Goal: Task Accomplishment & Management: Manage account settings

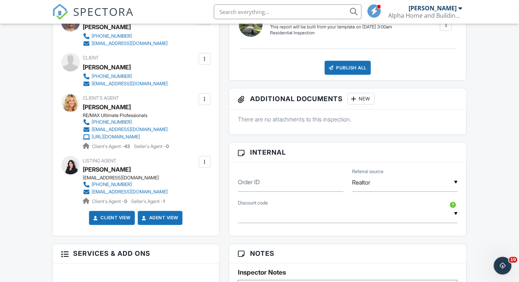
click at [106, 6] on span "SPECTORA" at bounding box center [104, 12] width 61 height 16
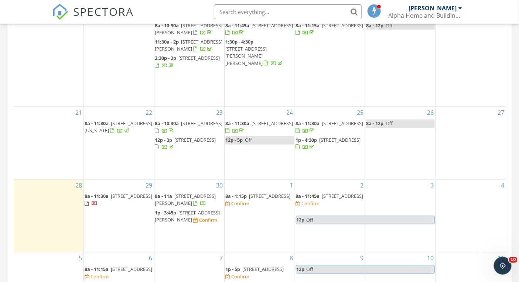
scroll to position [460, 0]
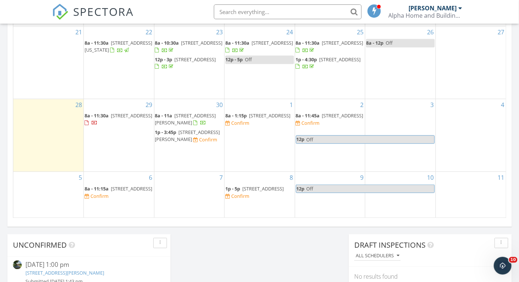
click at [190, 132] on span "927 Clark St, Marseilles 61341" at bounding box center [187, 136] width 65 height 14
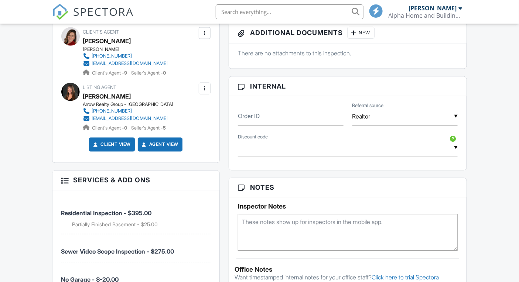
click at [288, 237] on textarea at bounding box center [348, 232] width 220 height 37
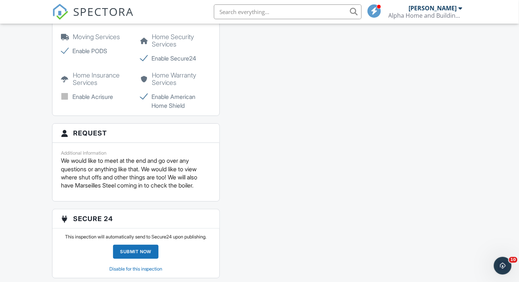
scroll to position [886, 0]
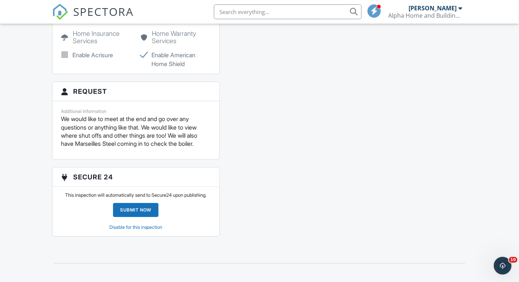
type textarea "7415 outside sewer access on west side in ront of trellace and by back dor unde…"
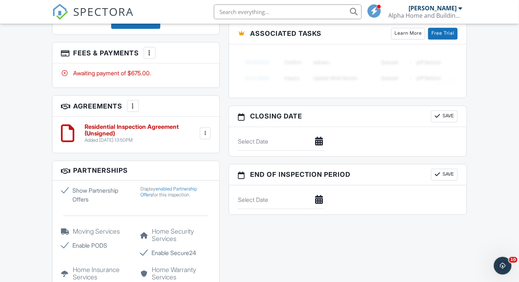
scroll to position [649, 0]
click at [160, 137] on h6 "Residential Inspection Agreement (Unsigned)" at bounding box center [141, 130] width 113 height 13
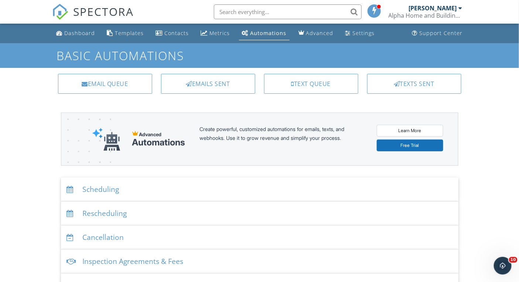
click at [104, 185] on div "Scheduling" at bounding box center [260, 190] width 398 height 24
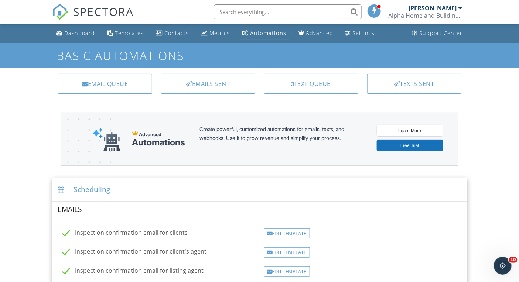
click at [286, 269] on div "Edit Template" at bounding box center [287, 272] width 46 height 10
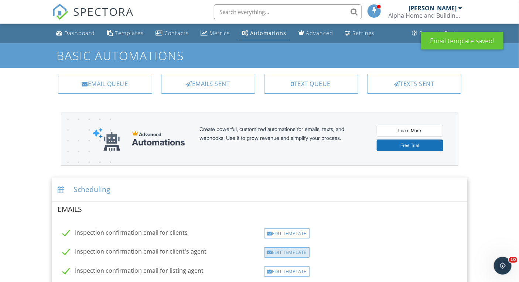
click at [292, 251] on div "Edit Template" at bounding box center [287, 253] width 46 height 10
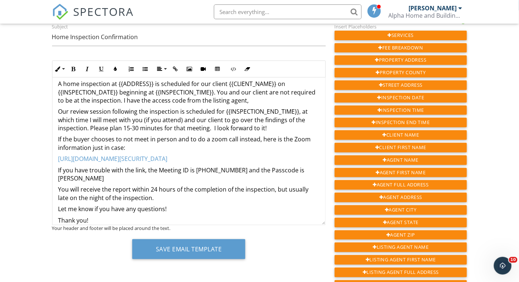
scroll to position [59, 0]
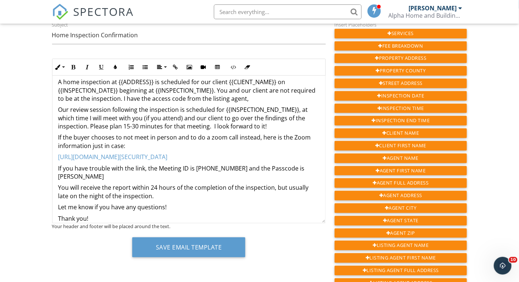
click at [185, 186] on p "You will receive the report within 24 hours of the completion of the inspection…" at bounding box center [188, 192] width 261 height 17
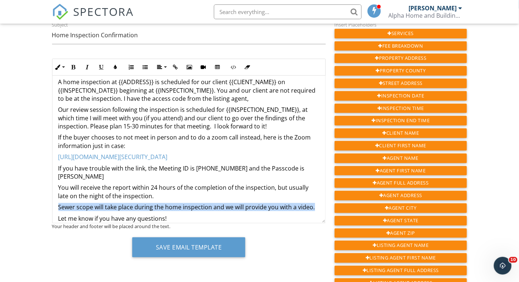
copy p "Sewer scope will take place during the home inspection and we will provide you …"
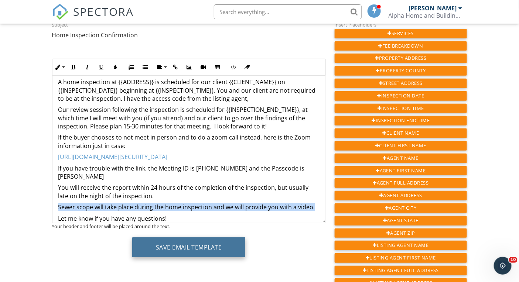
click at [161, 248] on button "Save Email Template" at bounding box center [188, 248] width 113 height 20
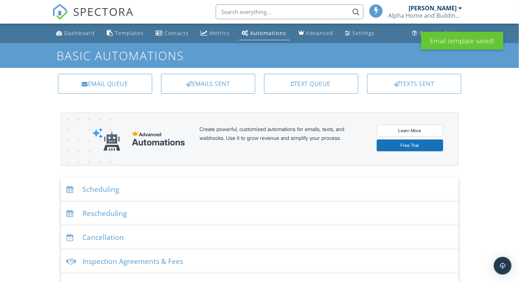
click at [116, 190] on div "Scheduling" at bounding box center [260, 190] width 398 height 24
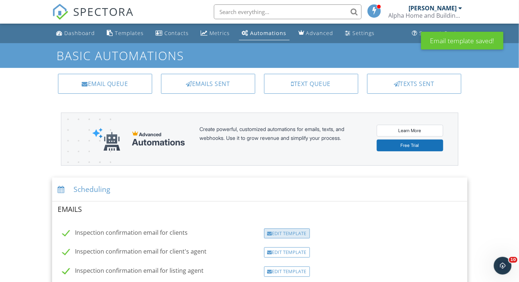
click at [282, 234] on div "Edit Template" at bounding box center [287, 234] width 46 height 10
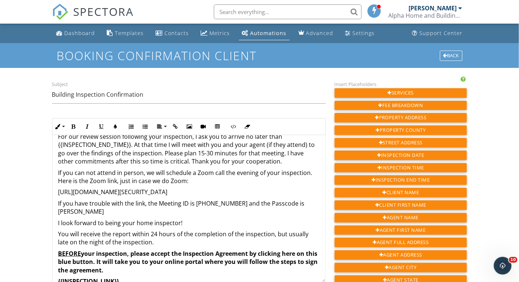
scroll to position [67, 0]
click at [184, 232] on p "You will receive the report within 24 hours of the completion of the inspection…" at bounding box center [188, 238] width 261 height 17
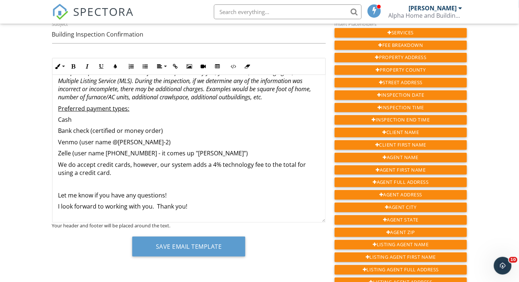
scroll to position [70, 0]
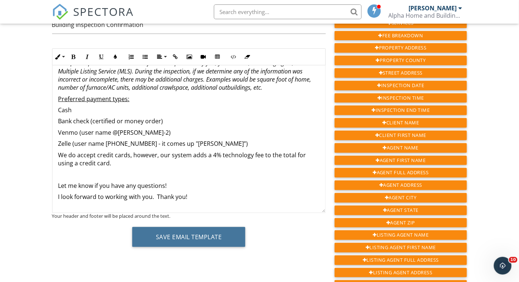
click at [193, 239] on button "Save Email Template" at bounding box center [188, 237] width 113 height 20
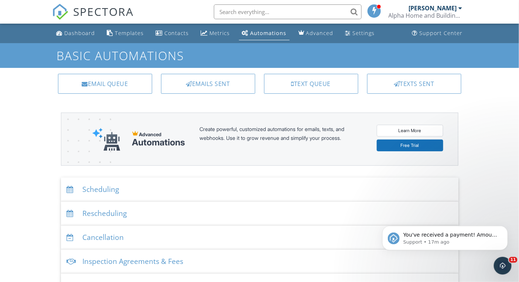
click at [102, 197] on div "Scheduling" at bounding box center [260, 190] width 398 height 24
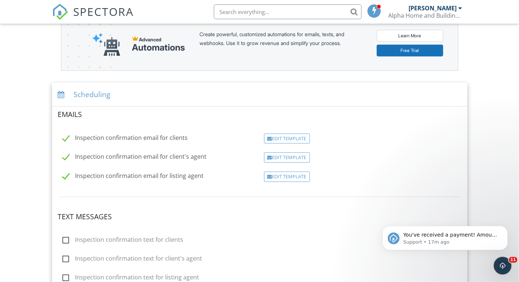
scroll to position [162, 0]
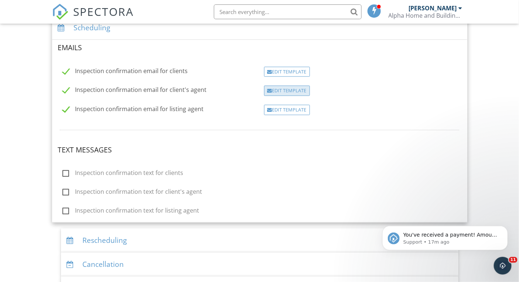
click at [283, 91] on div "Edit Template" at bounding box center [287, 91] width 46 height 10
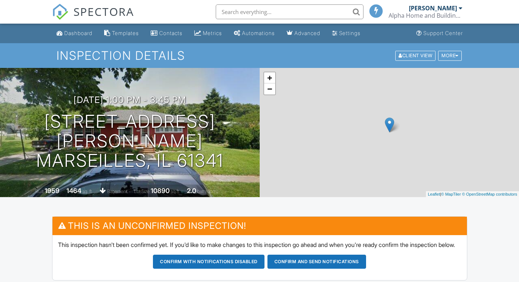
scroll to position [682, 0]
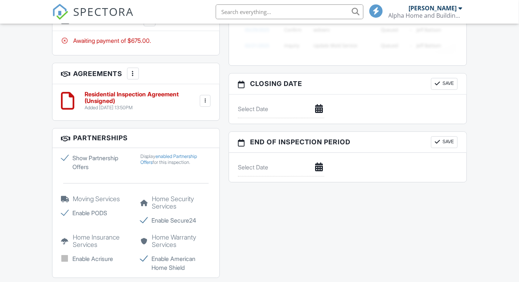
click at [205, 105] on div at bounding box center [204, 100] width 7 height 7
click at [202, 120] on div "Residential Inspection Agreement (Unsigned) Added 09/24/2025 13:50PM Edit File …" at bounding box center [135, 102] width 167 height 36
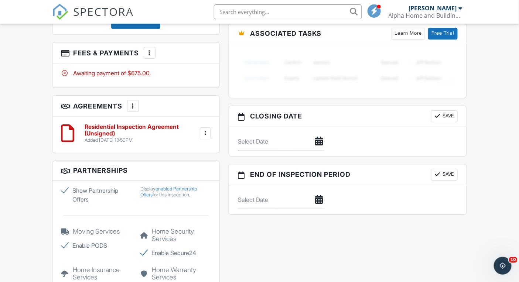
scroll to position [0, 0]
click at [204, 137] on div at bounding box center [204, 133] width 7 height 7
click at [179, 163] on li "Edit" at bounding box center [185, 153] width 42 height 18
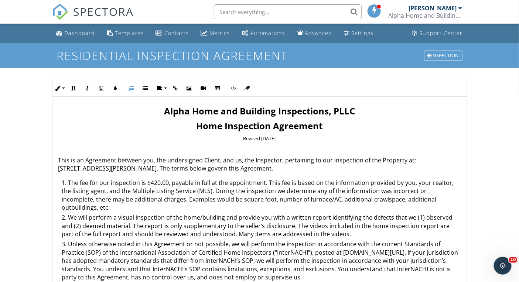
drag, startPoint x: 161, startPoint y: 182, endPoint x: 162, endPoint y: 206, distance: 24.0
click at [161, 182] on li "The fee for our inspection is $420.00, payable in full at the appointment. This…" at bounding box center [261, 196] width 399 height 35
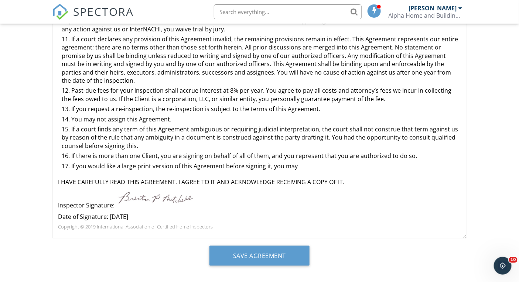
scroll to position [161, 0]
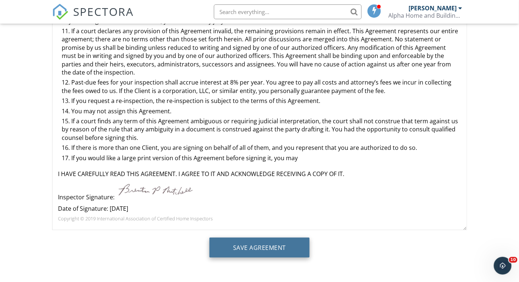
click at [258, 244] on input "Save Agreement" at bounding box center [260, 248] width 100 height 20
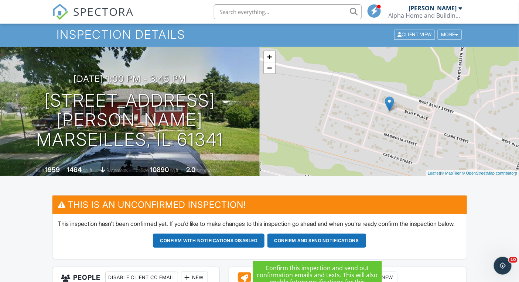
click at [310, 246] on button "Confirm and send notifications" at bounding box center [317, 241] width 99 height 14
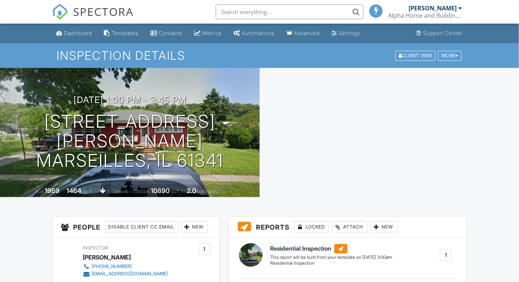
click at [115, 14] on span "SPECTORA" at bounding box center [104, 12] width 61 height 16
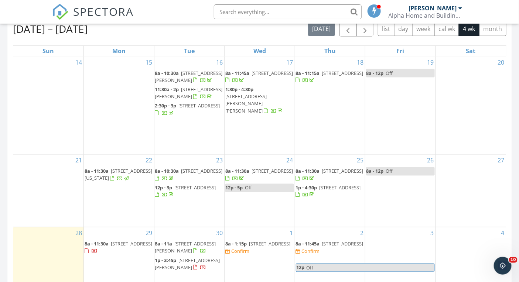
scroll to position [385, 0]
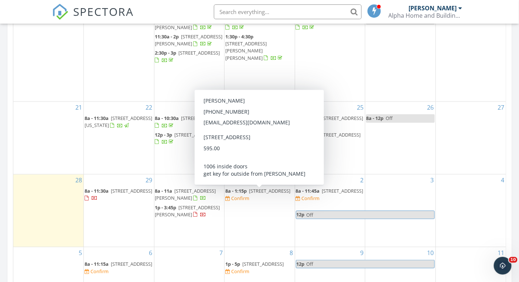
click at [250, 189] on span "[STREET_ADDRESS]" at bounding box center [269, 191] width 41 height 7
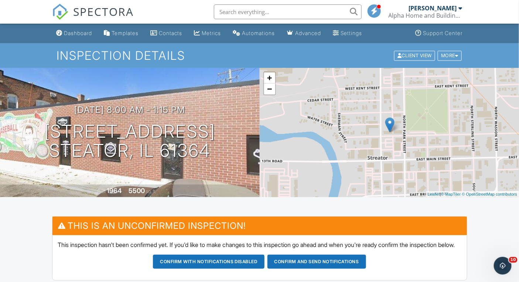
click at [94, 15] on span "SPECTORA" at bounding box center [104, 12] width 61 height 16
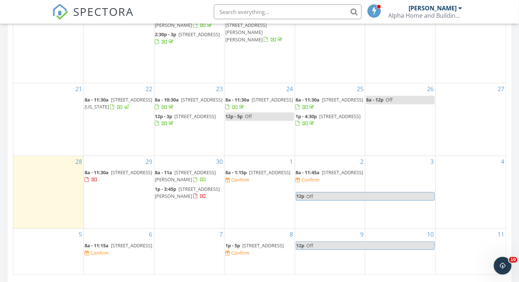
scroll to position [474, 0]
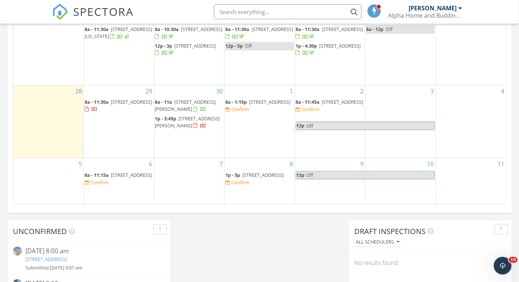
click at [263, 175] on span "403 Uncas St, Tonica 61370" at bounding box center [262, 174] width 41 height 7
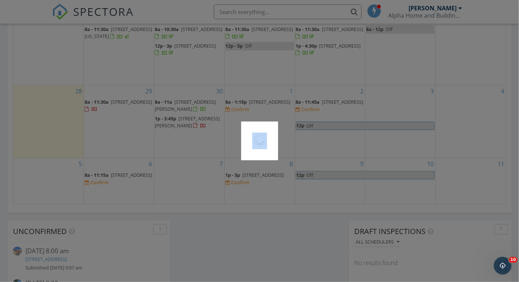
click at [261, 137] on div at bounding box center [259, 141] width 519 height 282
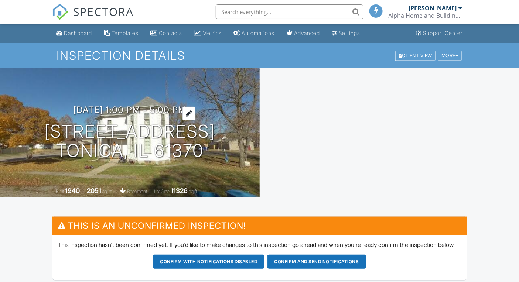
click at [113, 109] on h3 "[DATE] 1:00 pm - 5:00 pm" at bounding box center [129, 110] width 113 height 10
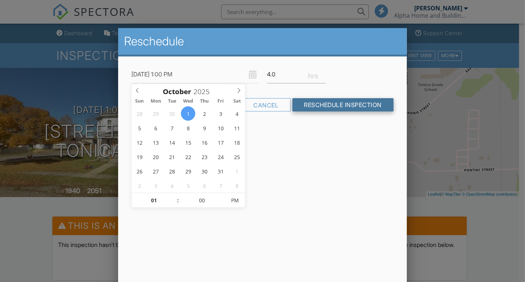
type input "[DATE] 1:00 PM"
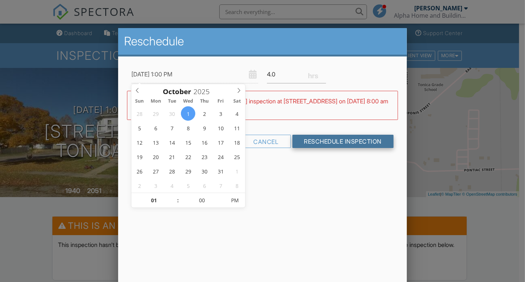
click at [337, 144] on input "Reschedule Inspection" at bounding box center [344, 141] width 102 height 13
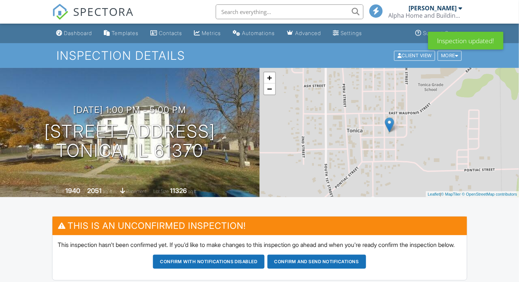
click at [93, 13] on span "SPECTORA" at bounding box center [104, 12] width 61 height 16
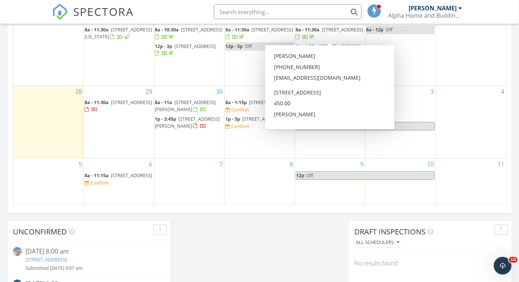
scroll to position [475, 0]
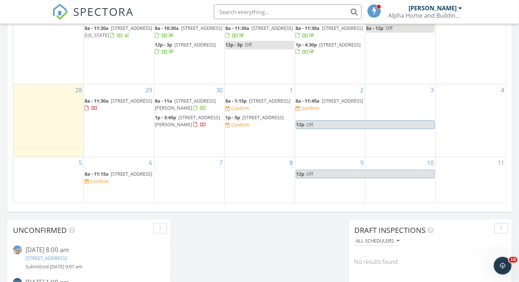
click at [122, 101] on span "1413 Sedge Pass , Minooka 60447" at bounding box center [131, 101] width 41 height 7
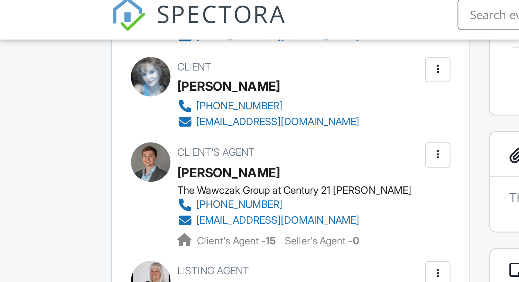
scroll to position [252, 0]
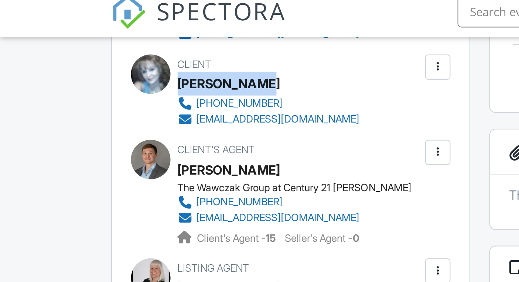
drag, startPoint x: 84, startPoint y: 65, endPoint x: 125, endPoint y: 66, distance: 41.4
click at [125, 51] on div "[PERSON_NAME]" at bounding box center [128, 45] width 91 height 11
copy div "[PERSON_NAME]"
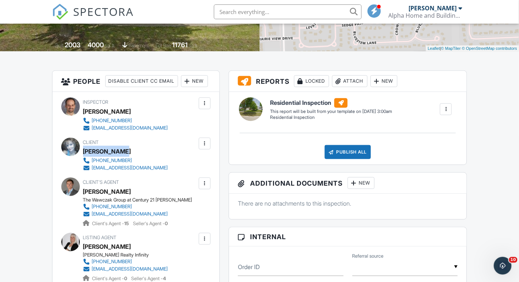
scroll to position [146, 0]
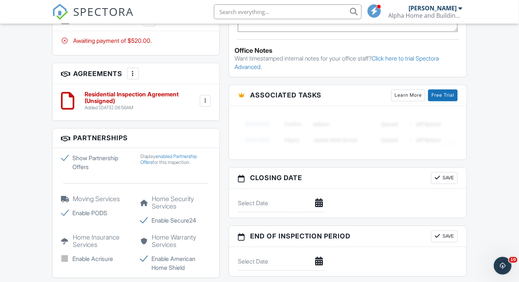
scroll to position [854, 0]
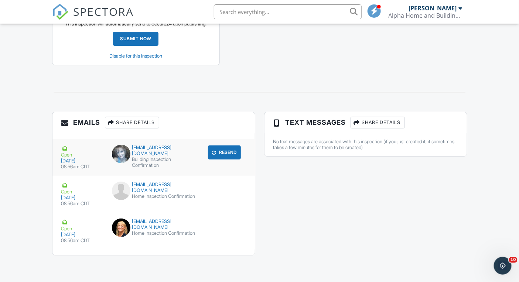
click at [218, 150] on button "Resend" at bounding box center [224, 153] width 33 height 14
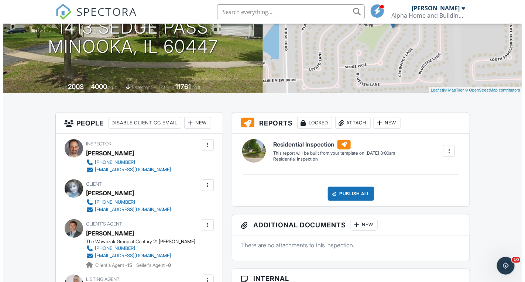
scroll to position [157, 0]
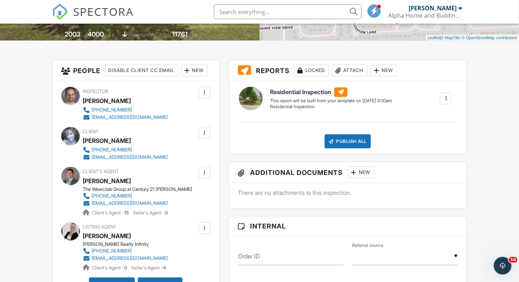
click at [207, 137] on div at bounding box center [204, 132] width 7 height 7
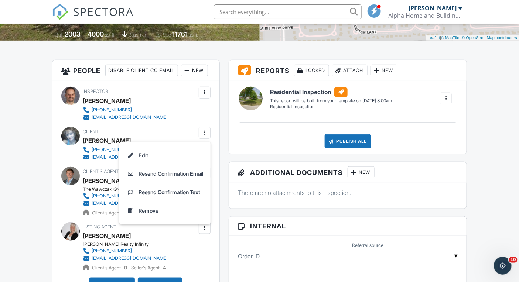
click at [183, 165] on li "Edit" at bounding box center [165, 155] width 82 height 18
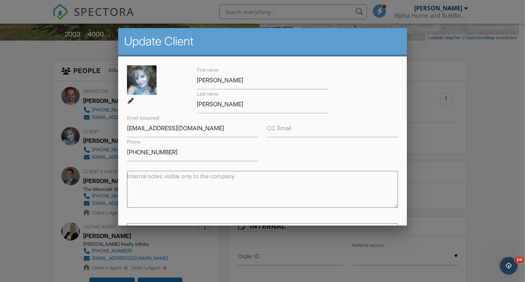
click at [190, 185] on textarea "Internal notes visible only to the company" at bounding box center [262, 189] width 271 height 37
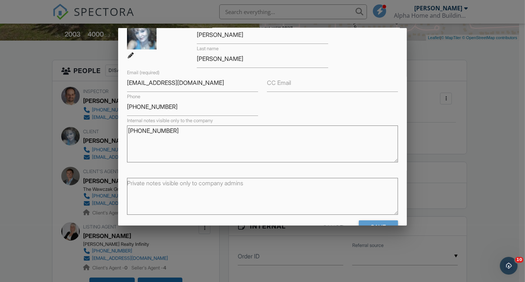
scroll to position [67, 0]
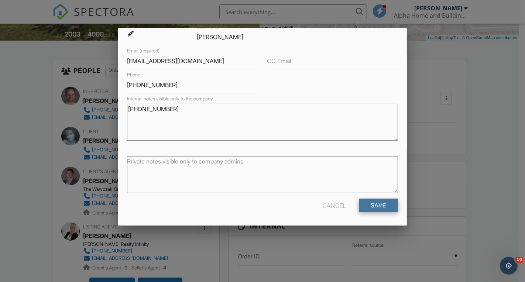
type textarea "815-341-2226"
click at [372, 210] on input "Save" at bounding box center [378, 205] width 39 height 13
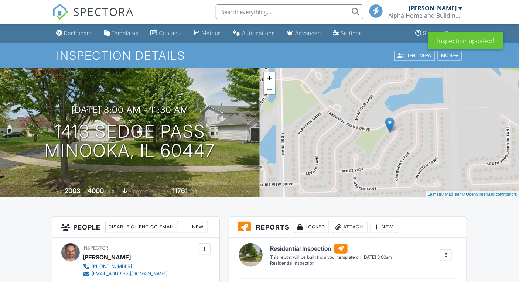
scroll to position [238, 0]
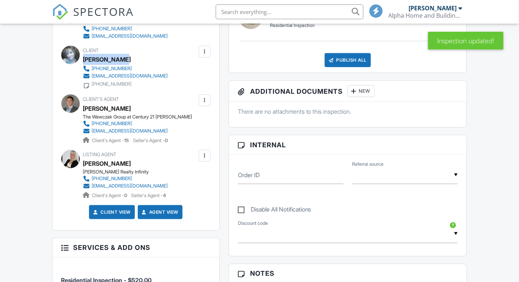
click at [124, 65] on div "James Perona" at bounding box center [128, 59] width 91 height 11
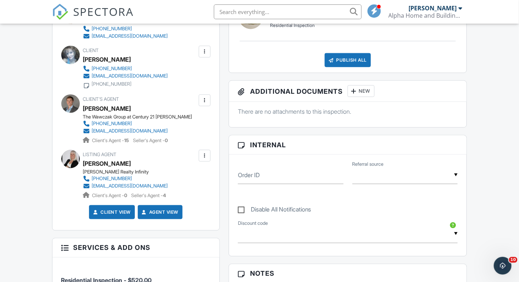
click at [103, 7] on span "SPECTORA" at bounding box center [104, 12] width 61 height 16
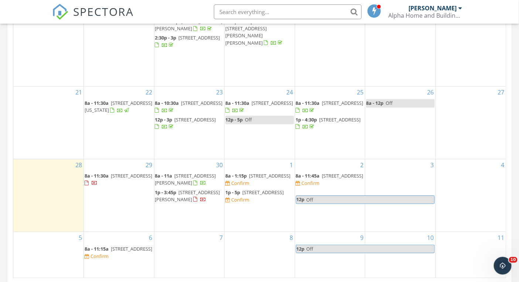
scroll to position [405, 0]
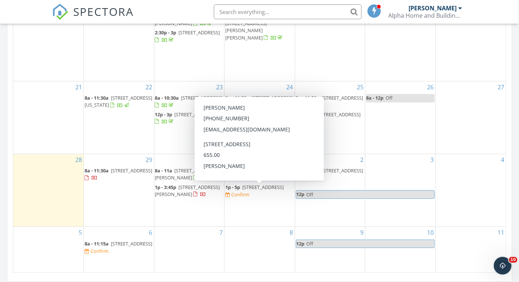
click at [254, 187] on span "403 Uncas St, Tonica 61370" at bounding box center [262, 187] width 41 height 7
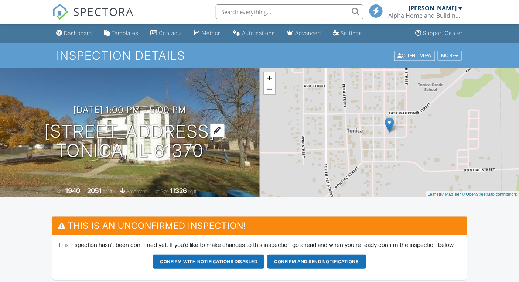
drag, startPoint x: 63, startPoint y: 131, endPoint x: 191, endPoint y: 139, distance: 128.5
click at [191, 139] on h1 "[STREET_ADDRESS] Tonica, IL 61370" at bounding box center [129, 141] width 171 height 39
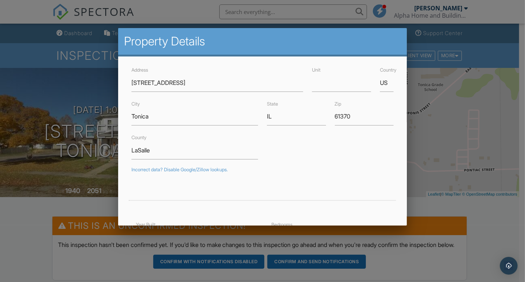
click at [476, 211] on div at bounding box center [262, 139] width 525 height 353
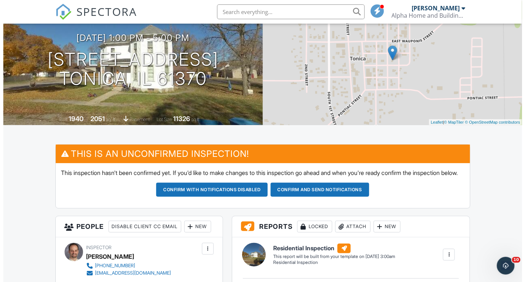
scroll to position [238, 0]
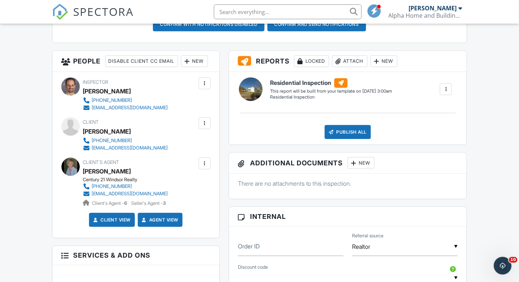
click at [181, 67] on div "New" at bounding box center [194, 61] width 27 height 12
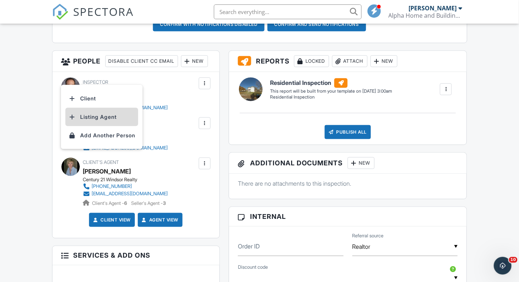
click at [104, 125] on li "Listing Agent" at bounding box center [101, 117] width 73 height 18
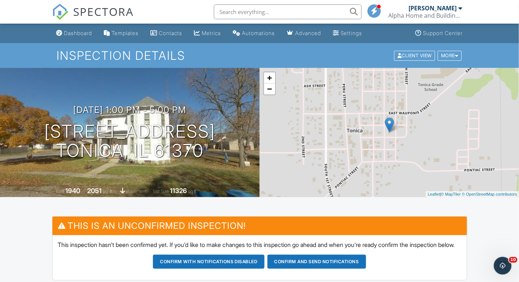
click at [113, 14] on span "SPECTORA" at bounding box center [104, 12] width 61 height 16
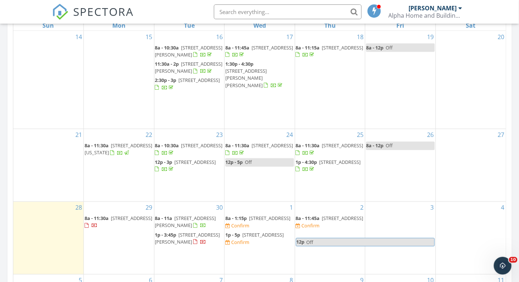
click at [266, 234] on span "403 Uncas St, Tonica 61370" at bounding box center [262, 235] width 41 height 7
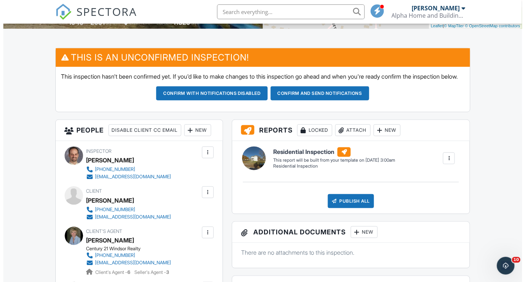
scroll to position [11, 0]
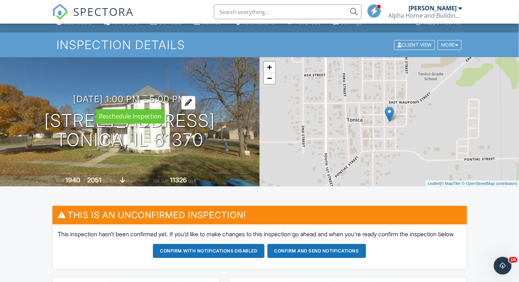
click at [175, 97] on h3 "10/01/2025 1:00 pm - 5:00 pm" at bounding box center [129, 99] width 113 height 10
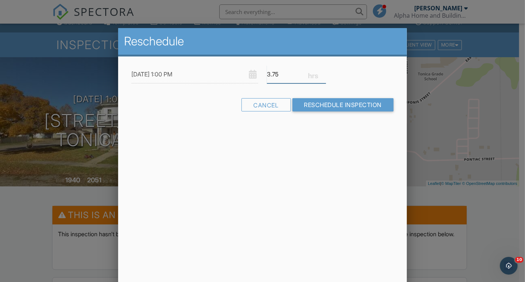
click at [324, 75] on input "3.75" at bounding box center [296, 74] width 59 height 18
type input "3.5"
click at [324, 75] on input "3.5" at bounding box center [296, 74] width 59 height 18
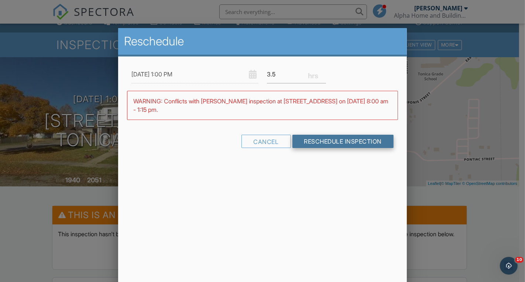
click at [330, 140] on input "Reschedule Inspection" at bounding box center [344, 141] width 102 height 13
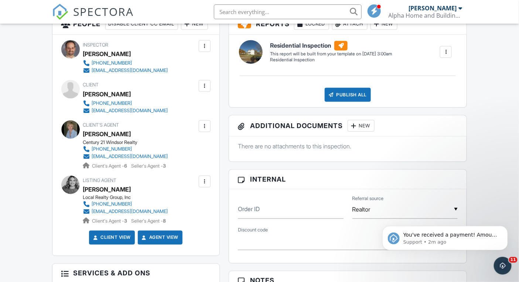
scroll to position [275, 0]
click at [106, 9] on span "SPECTORA" at bounding box center [104, 12] width 61 height 16
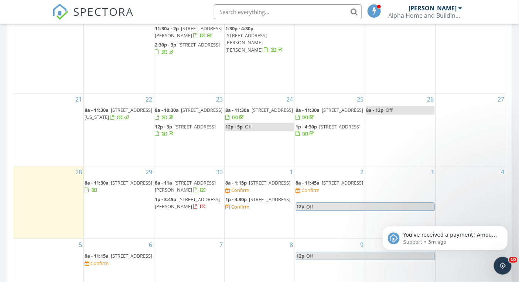
click at [331, 187] on span "20252 Pepperwood Ct, Frankfort 60423" at bounding box center [342, 183] width 41 height 7
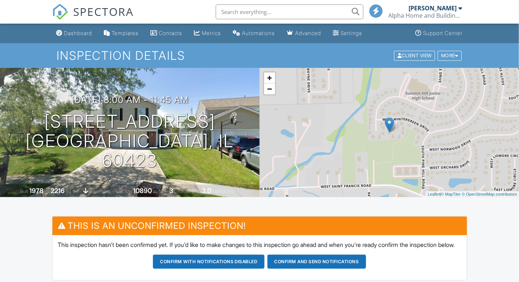
click at [21, 132] on div "[DATE] 8:00 am - 11:45 am [STREET_ADDRESS] [GEOGRAPHIC_DATA], IL 60423" at bounding box center [130, 132] width 260 height 75
drag, startPoint x: 191, startPoint y: 171, endPoint x: 207, endPoint y: 171, distance: 15.5
click at [201, 171] on div "10/02/2025 8:00 am - 11:45 am 20252 Pepperwood Ct Frankfort, IL 60423 Built 197…" at bounding box center [130, 132] width 260 height 129
drag, startPoint x: 207, startPoint y: 171, endPoint x: 214, endPoint y: 169, distance: 7.7
click at [214, 169] on div "10/02/2025 8:00 am - 11:45 am 20252 Pepperwood Ct Frankfort, IL 60423 Built 197…" at bounding box center [130, 132] width 260 height 129
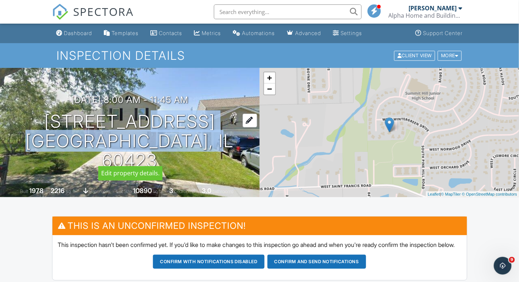
drag, startPoint x: 216, startPoint y: 167, endPoint x: 93, endPoint y: 137, distance: 126.2
click at [98, 136] on div "10/02/2025 8:00 am - 11:45 am 20252 Pepperwood Ct Frankfort, IL 60423 Built 197…" at bounding box center [130, 132] width 260 height 129
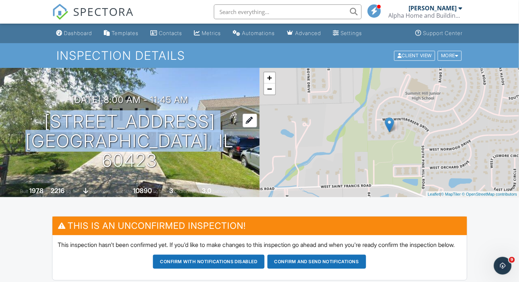
click at [24, 132] on h1 "20252 Pepperwood Ct Frankfort, IL 60423" at bounding box center [130, 141] width 236 height 58
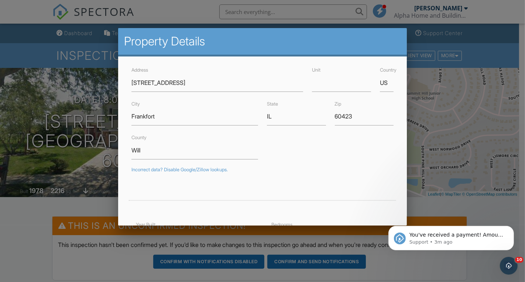
click at [48, 210] on div at bounding box center [262, 139] width 525 height 353
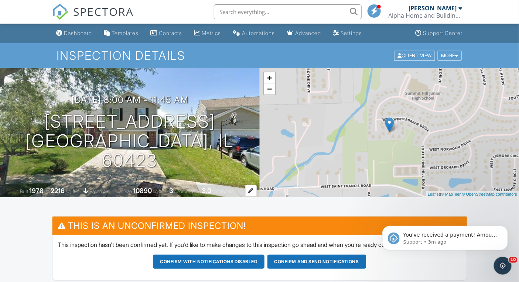
click at [59, 191] on div "2216" at bounding box center [58, 191] width 14 height 8
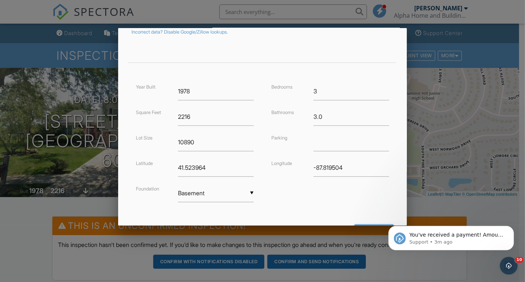
scroll to position [163, 0]
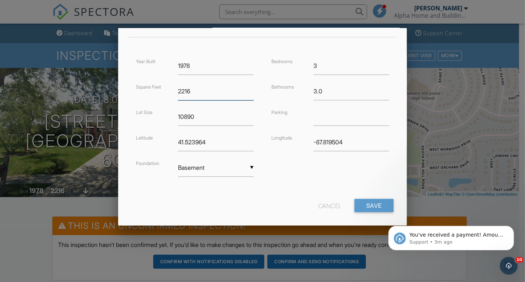
drag, startPoint x: 207, startPoint y: 88, endPoint x: 167, endPoint y: 89, distance: 39.9
click at [167, 89] on div "Square Feet 2216" at bounding box center [195, 91] width 127 height 18
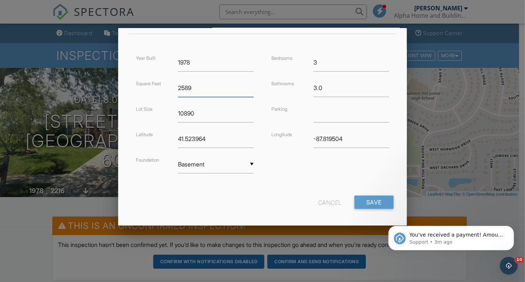
scroll to position [170, 0]
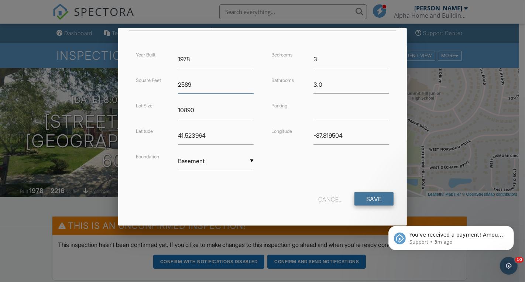
type input "2589"
click at [373, 201] on input "Save" at bounding box center [374, 199] width 39 height 13
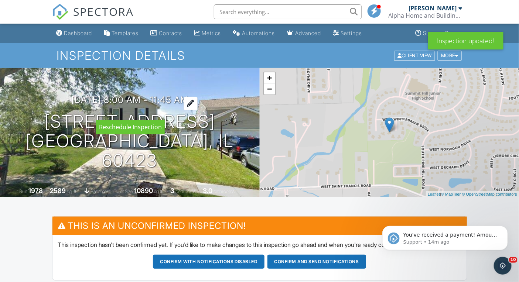
click at [159, 105] on h3 "10/02/2025 8:00 am - 11:45 am" at bounding box center [129, 100] width 117 height 10
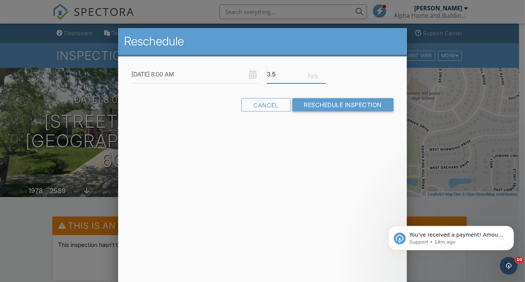
type input "3.5"
click at [323, 76] on input "3.5" at bounding box center [296, 74] width 59 height 18
click at [326, 106] on input "Reschedule Inspection" at bounding box center [344, 104] width 102 height 13
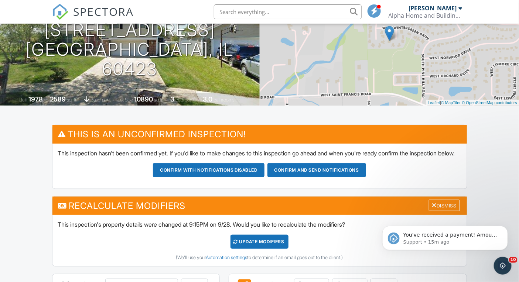
scroll to position [11, 0]
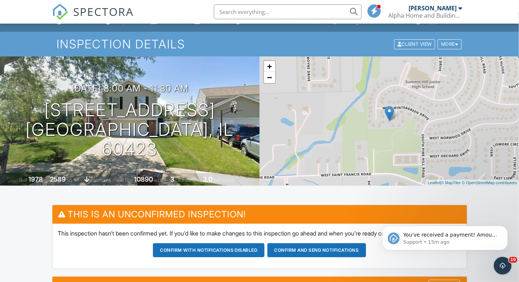
click at [84, 15] on span "SPECTORA" at bounding box center [104, 12] width 61 height 16
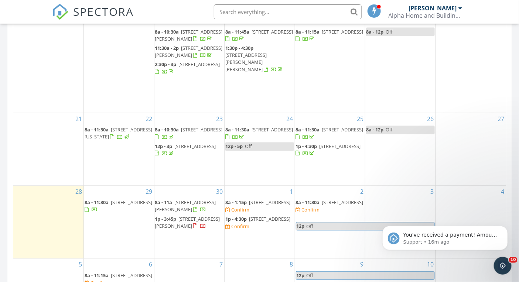
scroll to position [396, 0]
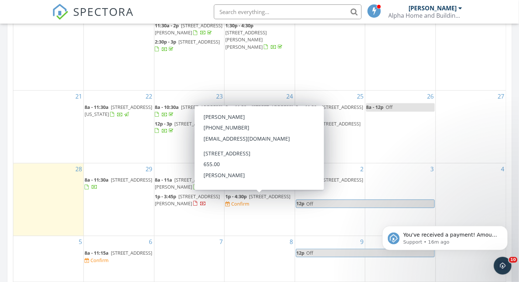
click at [251, 196] on span "[STREET_ADDRESS]" at bounding box center [269, 197] width 41 height 7
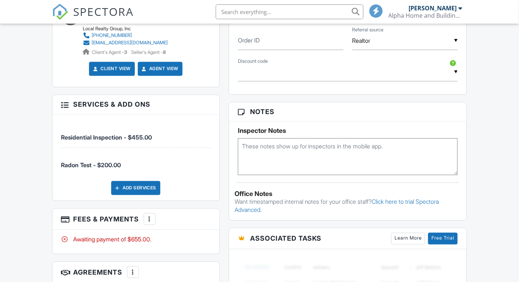
click at [282, 168] on textarea at bounding box center [348, 157] width 220 height 37
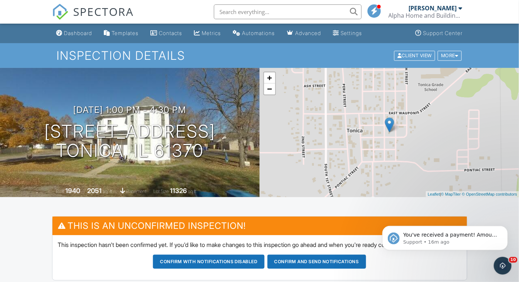
type textarea "9441 sellers live close by Radon Derek M-W"
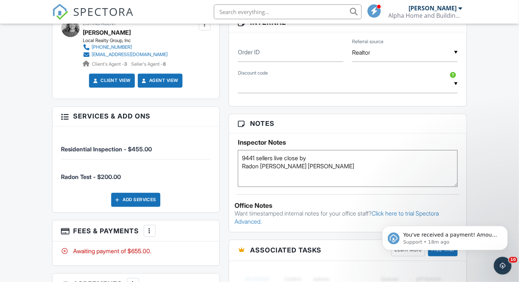
scroll to position [591, 0]
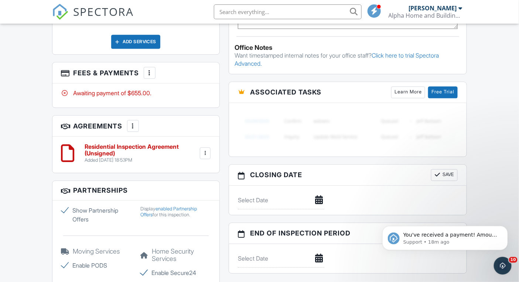
click at [164, 157] on h6 "Residential Inspection Agreement (Unsigned)" at bounding box center [141, 150] width 113 height 13
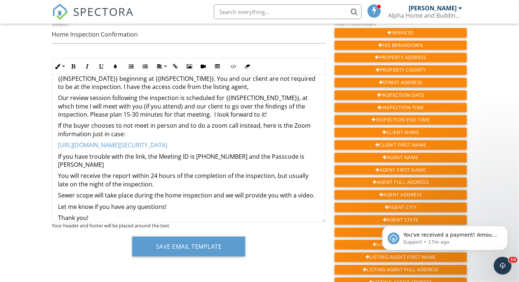
click at [57, 188] on div "Hi {{AGENT_FIRST_NAME}}, A home inspection at {{ADDRESS}} is scheduled for our …" at bounding box center [188, 138] width 273 height 185
copy p "Radon test will run from Monday afternoon through Wednesday afternoon."
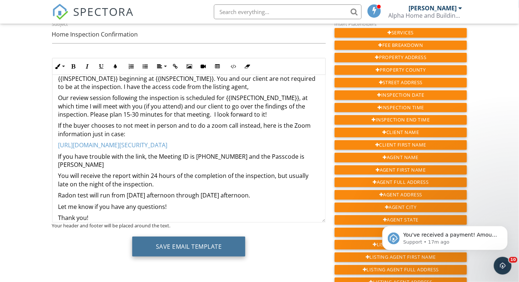
click at [179, 246] on button "Save Email Template" at bounding box center [188, 247] width 113 height 20
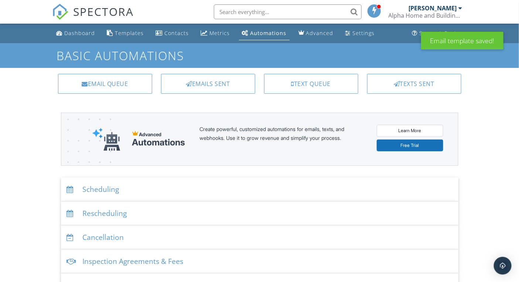
click at [106, 193] on div "Scheduling" at bounding box center [260, 190] width 398 height 24
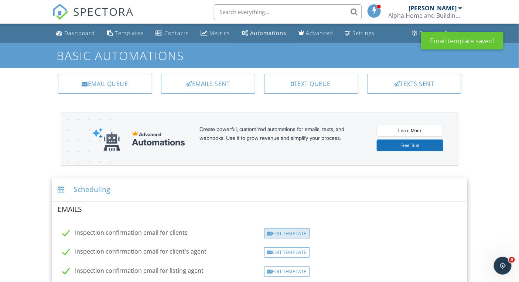
click at [265, 231] on div "Edit Template" at bounding box center [287, 234] width 46 height 10
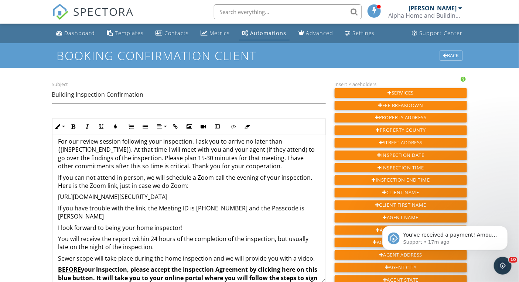
scroll to position [64, 0]
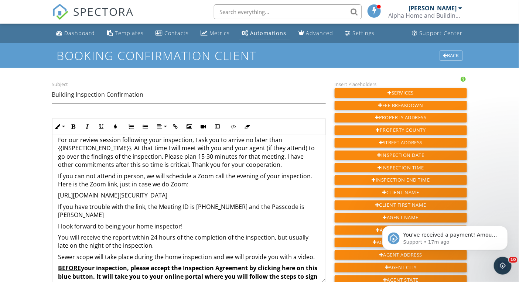
click at [57, 250] on div "Hi {{CLIENT_FIRST_NAME}}, This is [PERSON_NAME] with Alpha Home and Building In…" at bounding box center [188, 274] width 273 height 405
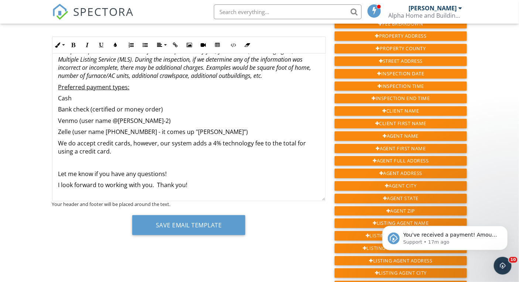
scroll to position [88, 0]
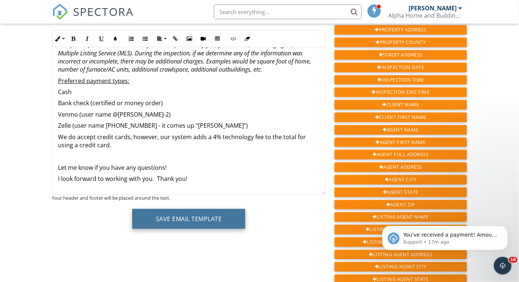
click at [177, 222] on button "Save Email Template" at bounding box center [188, 219] width 113 height 20
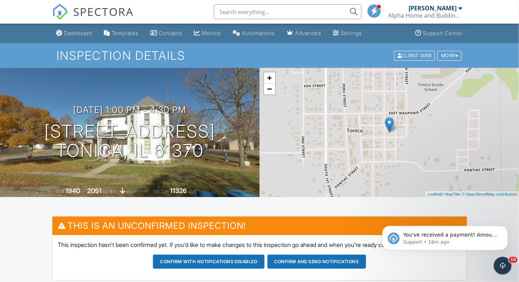
scroll to position [159, 0]
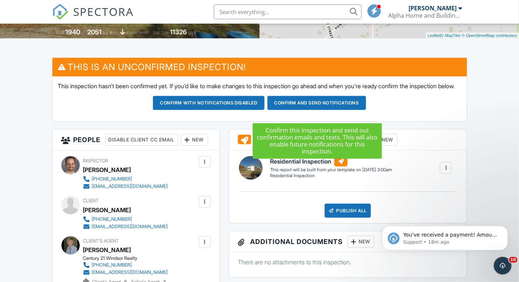
click at [321, 110] on button "Confirm and send notifications" at bounding box center [317, 103] width 99 height 14
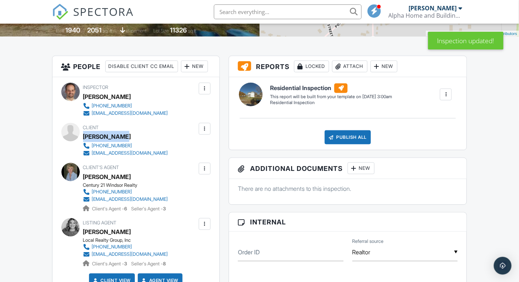
drag, startPoint x: 102, startPoint y: 156, endPoint x: 124, endPoint y: 157, distance: 22.2
click at [124, 142] on div "Amanda Foote" at bounding box center [107, 136] width 48 height 11
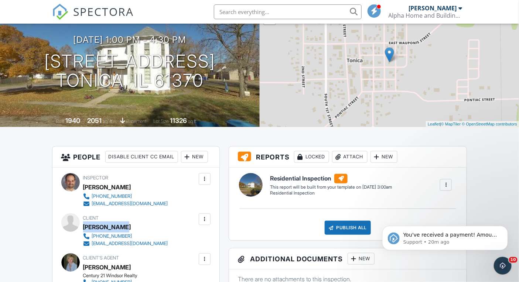
scroll to position [7, 0]
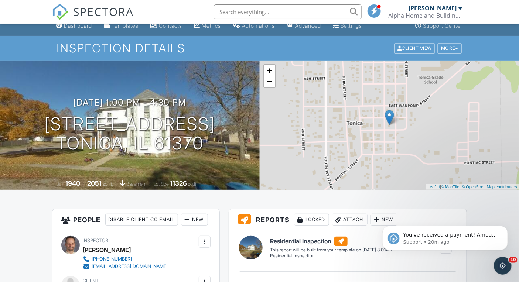
click at [98, 10] on span "SPECTORA" at bounding box center [104, 12] width 61 height 16
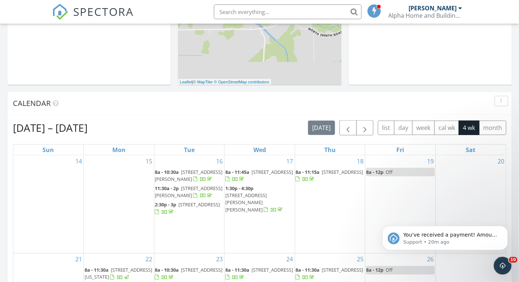
scroll to position [190, 0]
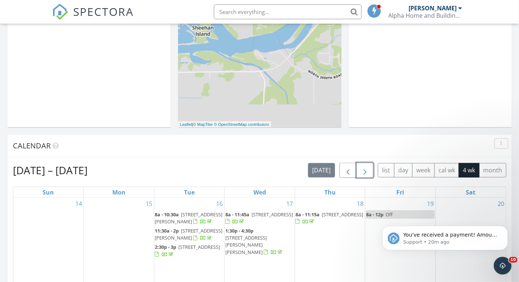
click at [372, 172] on button "button" at bounding box center [365, 170] width 17 height 15
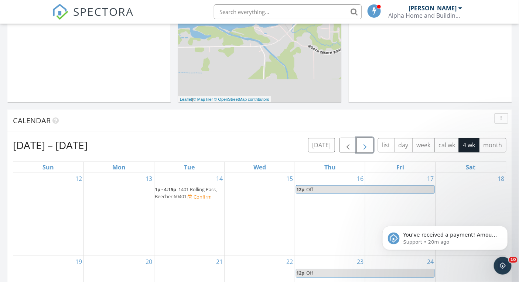
scroll to position [258, 0]
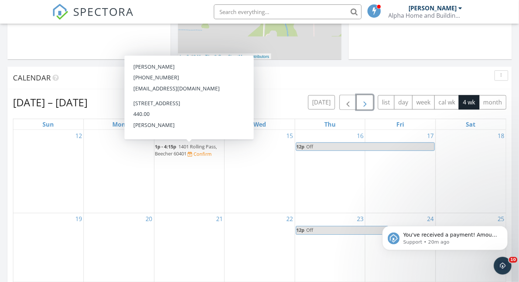
click at [195, 146] on span "1401 Rolling Pass, Beecher 60401" at bounding box center [186, 150] width 62 height 14
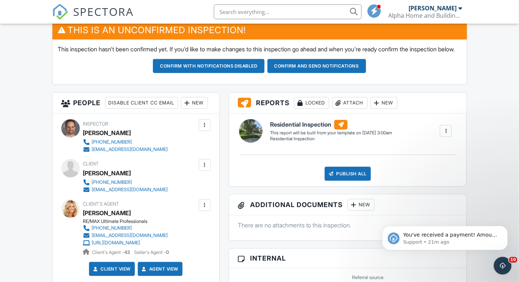
scroll to position [91, 0]
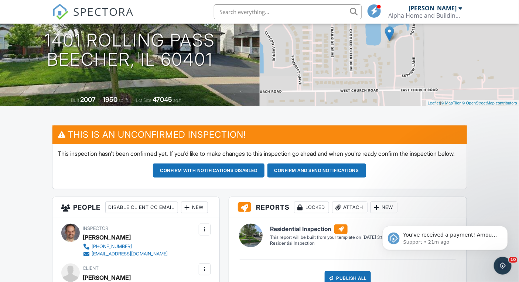
click at [116, 9] on span "SPECTORA" at bounding box center [104, 12] width 61 height 16
